Goal: Check status: Check status

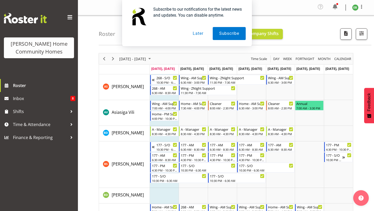
click at [194, 34] on button "Later" at bounding box center [197, 33] width 23 height 13
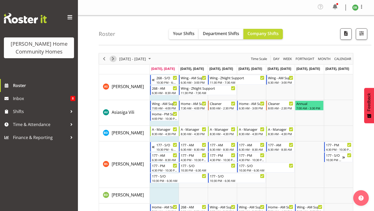
click at [114, 59] on span "Next" at bounding box center [113, 59] width 6 height 7
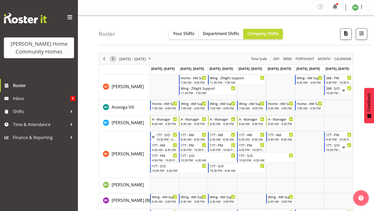
click at [114, 58] on span "Next" at bounding box center [113, 59] width 6 height 7
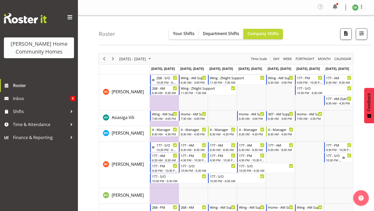
click at [112, 60] on span "Next" at bounding box center [113, 59] width 6 height 7
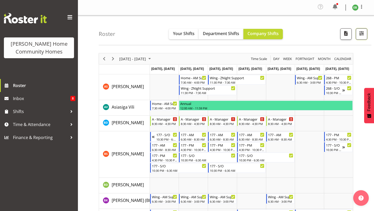
click at [359, 34] on span "button" at bounding box center [362, 33] width 7 height 7
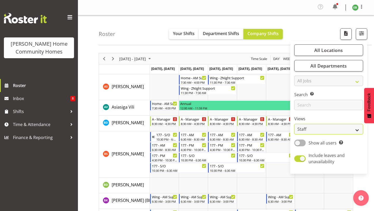
click at [325, 127] on select "Staff Role Shift - Horizontal Shift - Vertical Staff - Location" at bounding box center [329, 129] width 69 height 10
select select "role"
click at [295, 124] on select "Staff Role Shift - Horizontal Shift - Vertical Staff - Location" at bounding box center [329, 129] width 69 height 10
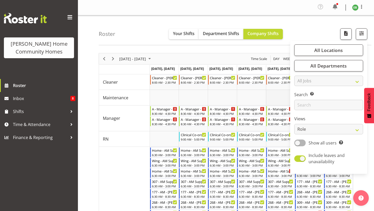
click at [278, 95] on td "Timeline Week of September 29, 2025" at bounding box center [280, 98] width 29 height 16
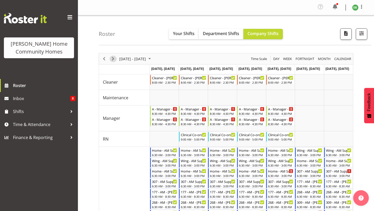
click at [112, 60] on span "Next" at bounding box center [113, 59] width 6 height 7
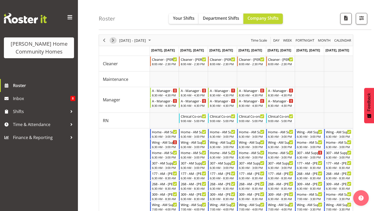
scroll to position [17, 0]
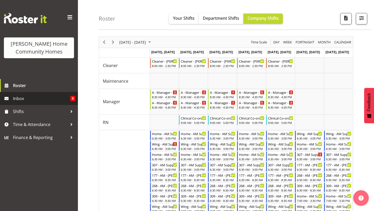
click at [66, 97] on span "Inbox" at bounding box center [41, 99] width 57 height 8
